Goal: Register for event/course

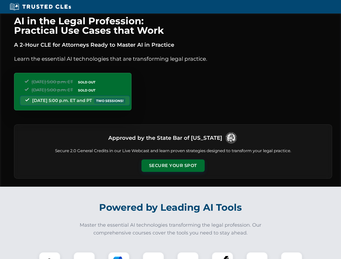
click at [173, 166] on button "Secure Your Spot" at bounding box center [172, 165] width 63 height 12
click at [50, 255] on img at bounding box center [50, 263] width 16 height 16
